Goal: Transaction & Acquisition: Purchase product/service

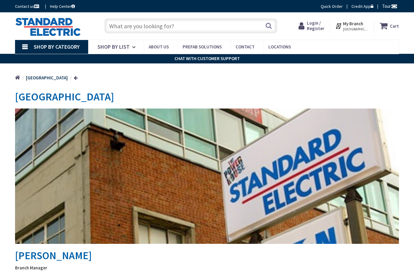
click at [225, 31] on input "text" at bounding box center [190, 25] width 173 height 15
click at [228, 31] on input "text" at bounding box center [190, 25] width 173 height 15
click at [216, 26] on input "text" at bounding box center [190, 25] width 173 height 15
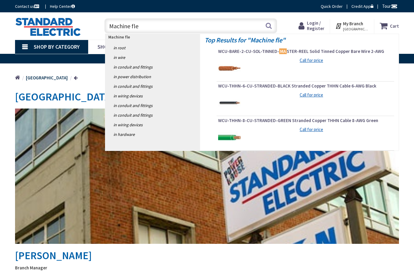
type input "Machine flex"
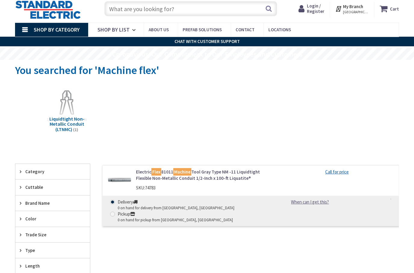
scroll to position [19, 0]
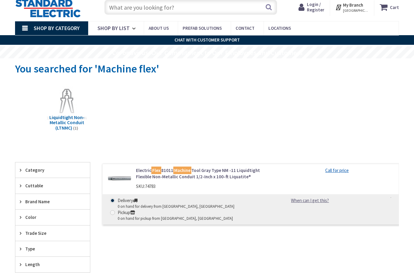
click at [227, 172] on link "Electric Flex 81011 Machine Tool Gray Type NM -11 Liquidtight Flexible Non-Meta…" at bounding box center [203, 173] width 135 height 13
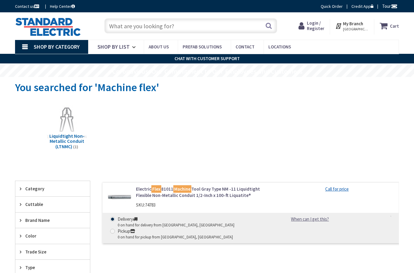
click at [206, 28] on input "text" at bounding box center [190, 25] width 173 height 15
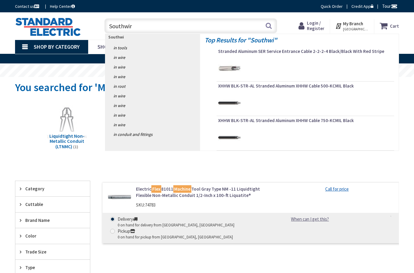
type input "Southwire"
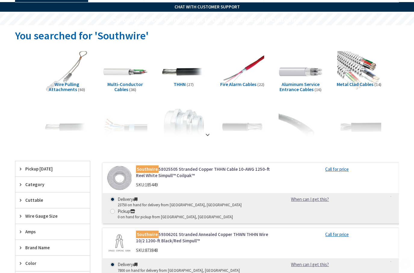
scroll to position [74, 0]
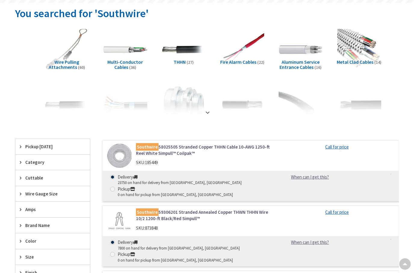
click at [66, 196] on div "Wire Gauge Size" at bounding box center [52, 193] width 75 height 15
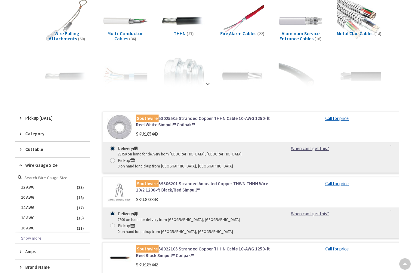
scroll to position [100, 0]
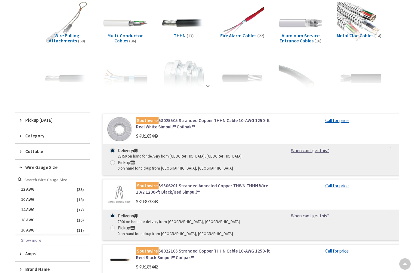
click at [53, 243] on button "Show more" at bounding box center [52, 240] width 75 height 10
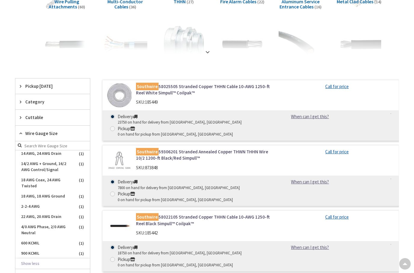
scroll to position [381, 0]
click at [70, 134] on span "Wire Gauge Size" at bounding box center [49, 133] width 49 height 6
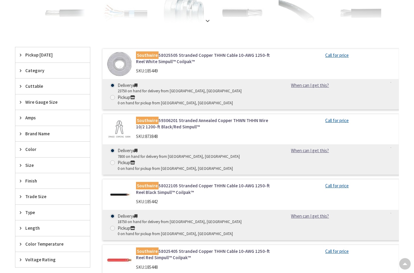
scroll to position [166, 0]
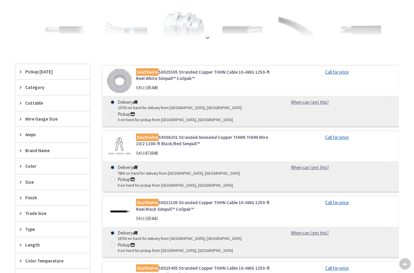
click at [63, 149] on span "Brand Name" at bounding box center [49, 151] width 49 height 6
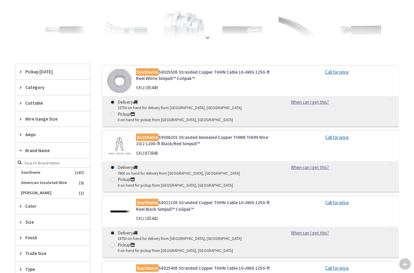
click at [74, 170] on span "Southwire" at bounding box center [52, 172] width 75 height 10
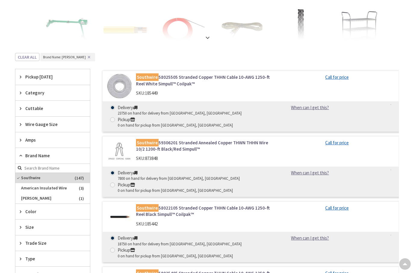
scroll to position [132, 0]
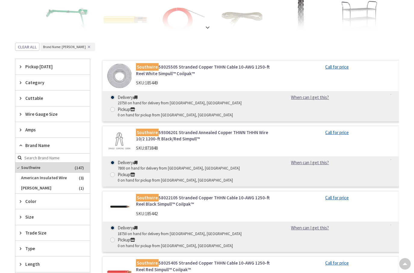
click at [75, 213] on div "Size" at bounding box center [52, 217] width 75 height 15
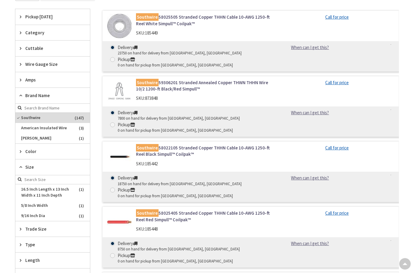
scroll to position [209, 0]
click at [66, 166] on span "Size" at bounding box center [49, 167] width 49 height 6
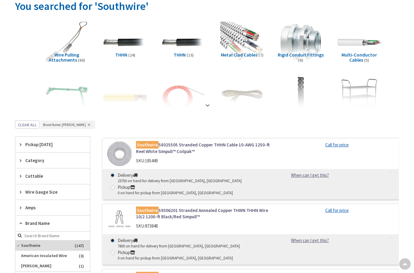
scroll to position [80, 0]
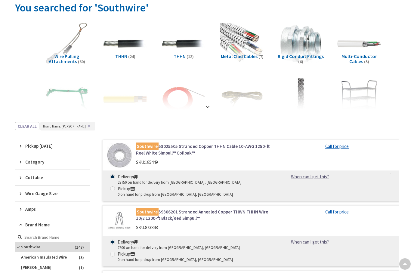
click at [68, 160] on span "Category" at bounding box center [49, 162] width 49 height 6
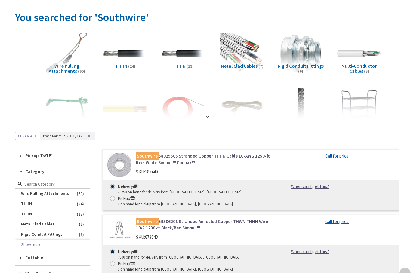
click at [75, 199] on span "THHN" at bounding box center [52, 194] width 75 height 10
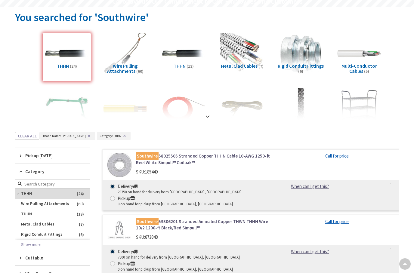
click at [79, 214] on span "THHN" at bounding box center [52, 214] width 75 height 10
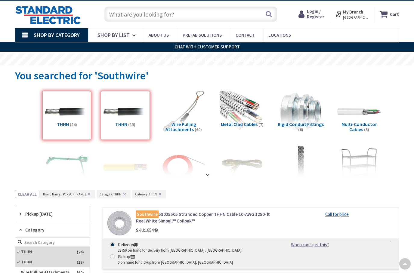
scroll to position [0, 0]
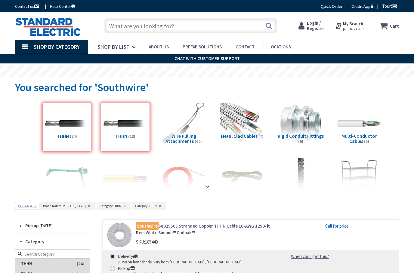
click at [178, 29] on input "text" at bounding box center [190, 25] width 173 height 15
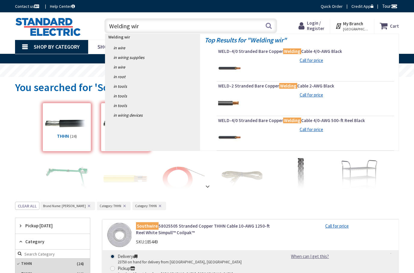
type input "Welding wire"
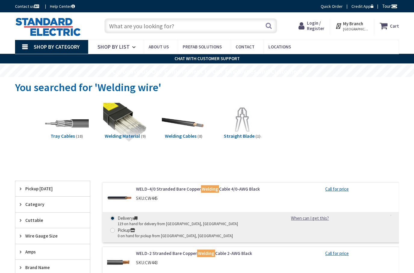
click at [238, 247] on div "WELD-2 Stranded Bare Copper Welding Cable 2-AWG Black SKU: CW443 Call for price…" at bounding box center [250, 277] width 296 height 60
click at [230, 250] on link "WELD-2 Stranded Bare Copper Welding Cable 2-AWG Black" at bounding box center [203, 253] width 135 height 6
